Goal: Check status: Check status

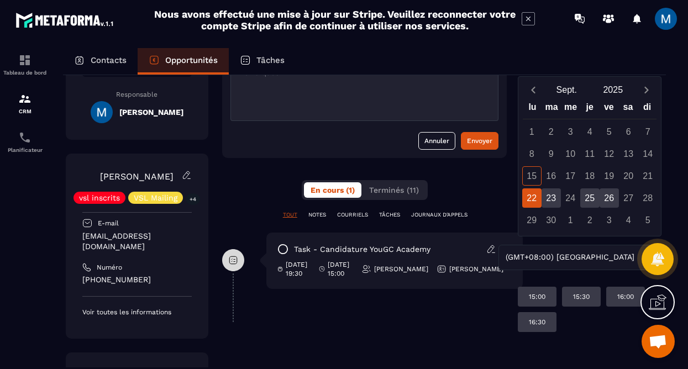
scroll to position [0, 14]
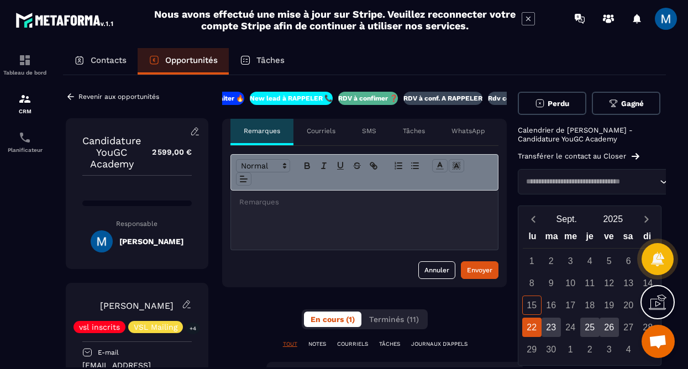
click at [431, 103] on div "RDV à conf. A RAPPELER" at bounding box center [442, 98] width 79 height 13
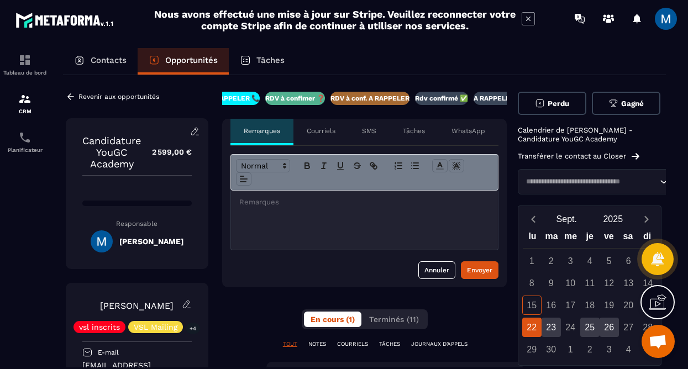
scroll to position [0, 122]
click at [71, 98] on icon at bounding box center [71, 97] width 10 height 10
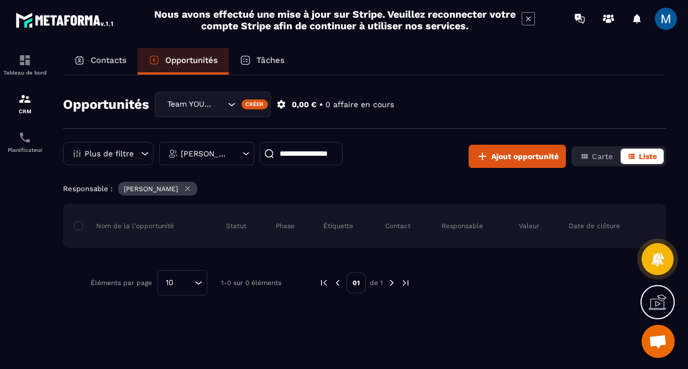
click at [232, 105] on icon "Search for option" at bounding box center [231, 104] width 11 height 11
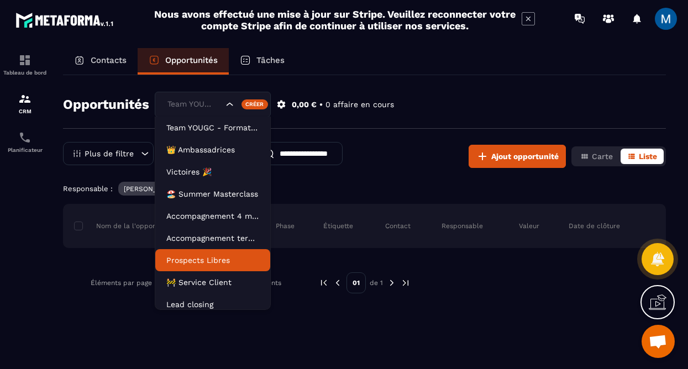
scroll to position [28, 0]
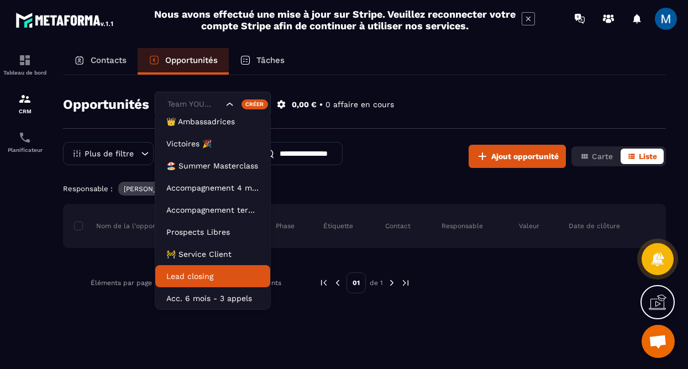
click at [232, 274] on p "Lead closing" at bounding box center [212, 276] width 93 height 11
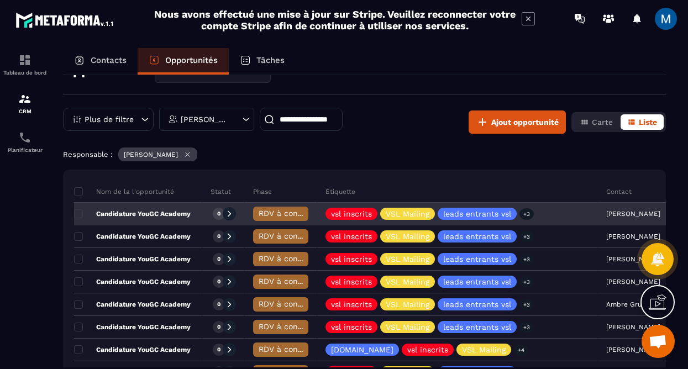
scroll to position [54, 0]
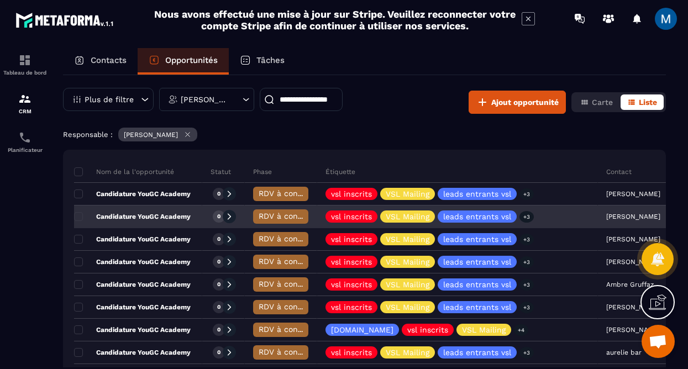
click at [263, 215] on span "RDV à conf. A RAPPELER" at bounding box center [305, 216] width 93 height 9
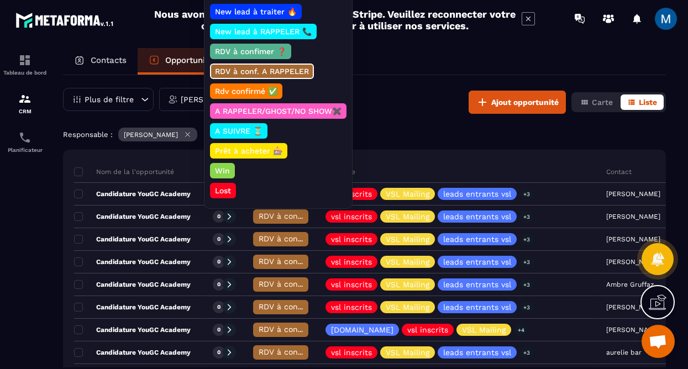
click at [261, 92] on p "Rdv confirmé ✅" at bounding box center [246, 91] width 66 height 11
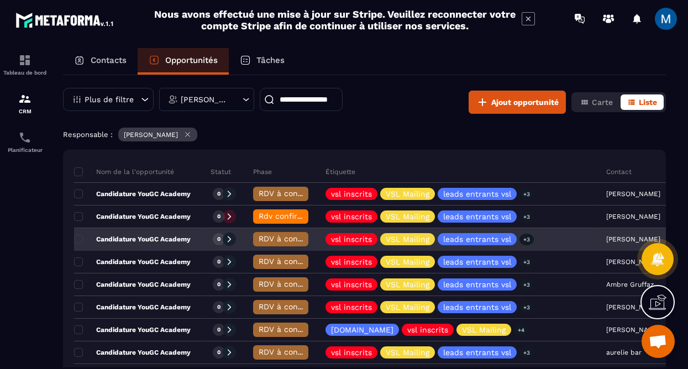
click at [287, 244] on div "RDV à conf. A RAPPELER" at bounding box center [280, 239] width 55 height 14
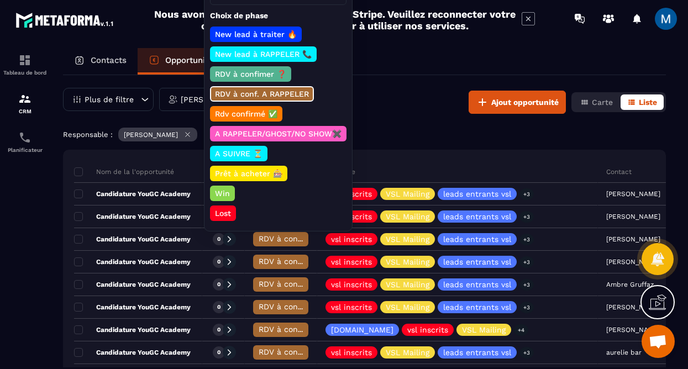
click at [254, 110] on p "Rdv confirmé ✅" at bounding box center [246, 113] width 66 height 11
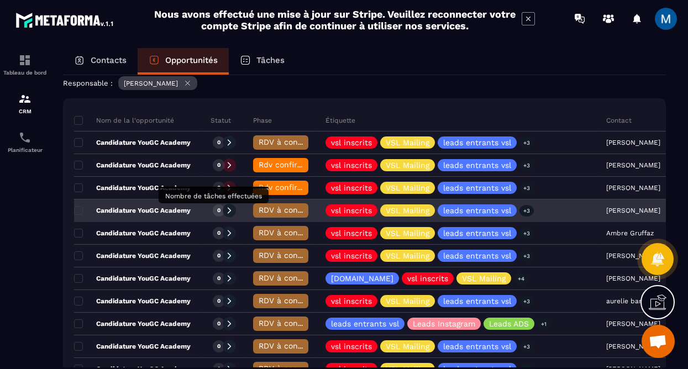
scroll to position [107, 0]
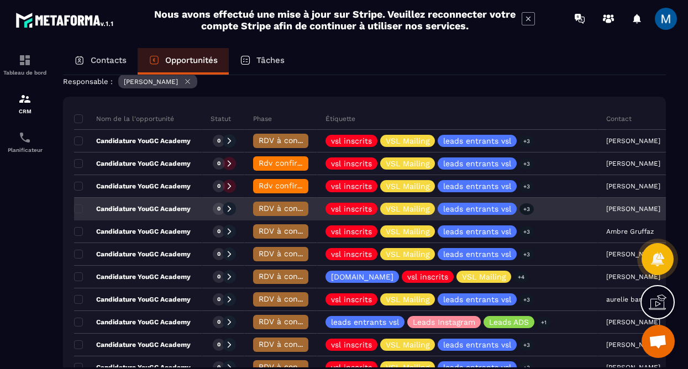
click at [299, 207] on span "RDV à conf. A RAPPELER" at bounding box center [305, 208] width 93 height 9
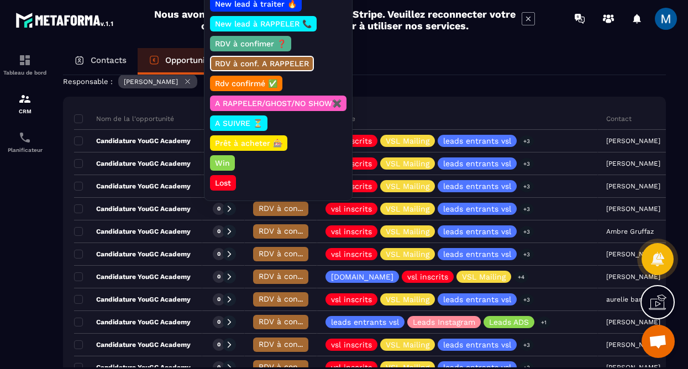
click at [255, 84] on p "Rdv confirmé ✅" at bounding box center [246, 83] width 66 height 11
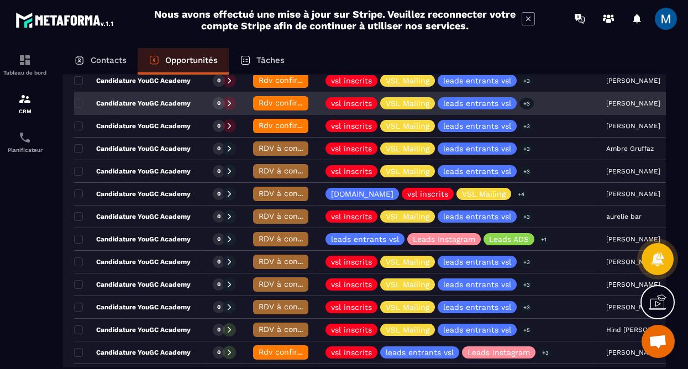
scroll to position [315, 0]
